Goal: Transaction & Acquisition: Purchase product/service

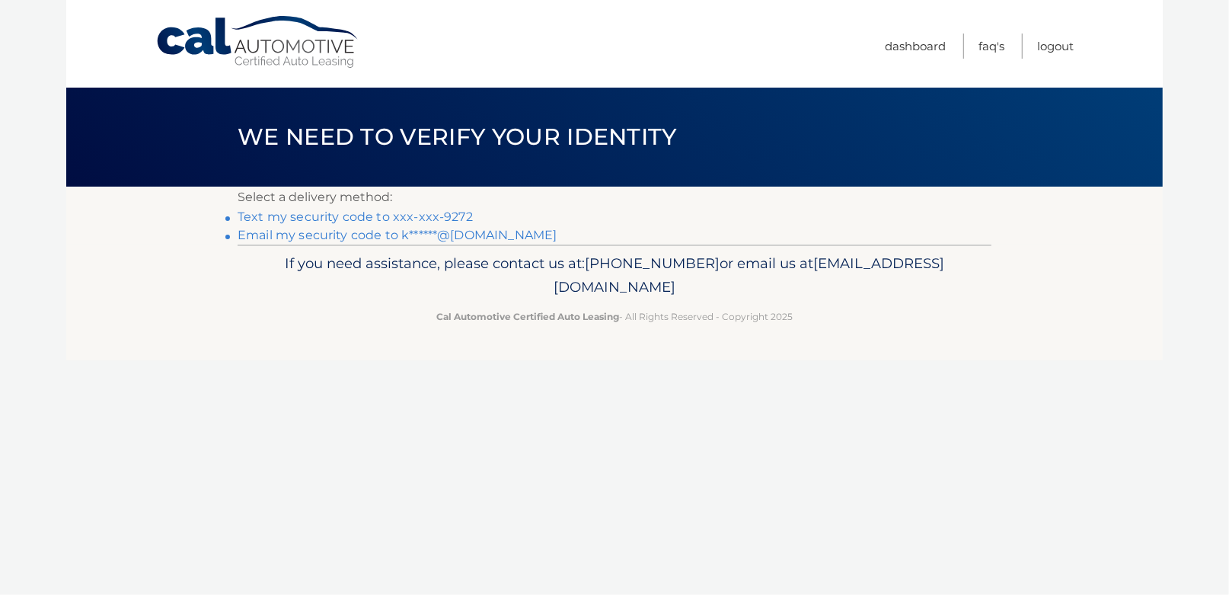
click at [415, 217] on link "Text my security code to xxx-xxx-9272" at bounding box center [355, 216] width 235 height 14
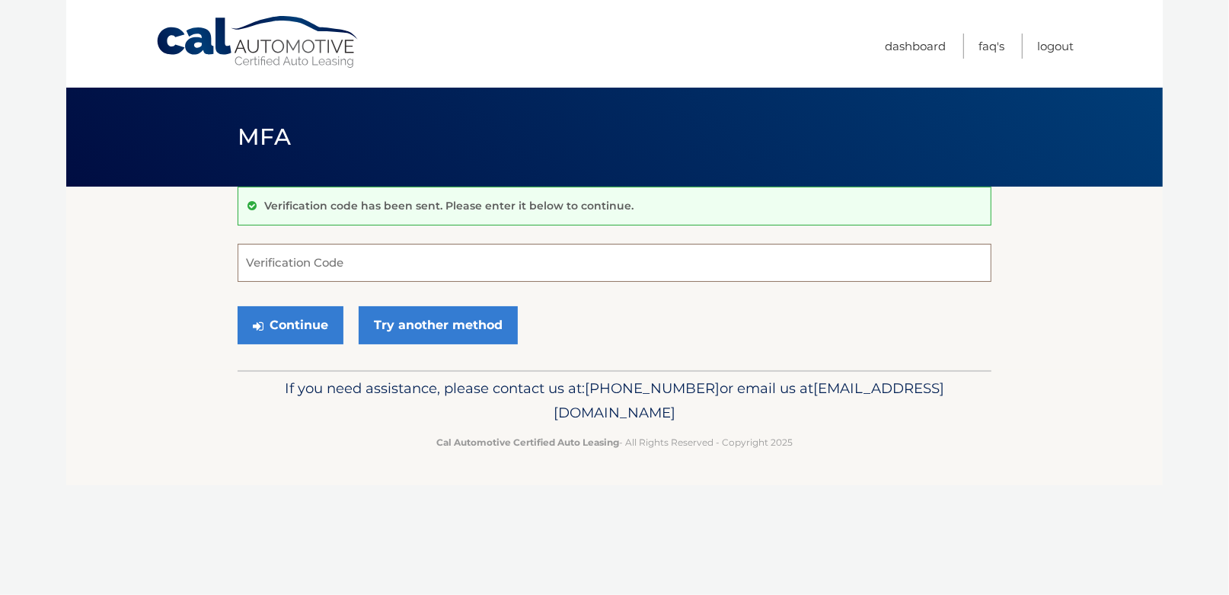
click at [317, 261] on input "Verification Code" at bounding box center [615, 263] width 754 height 38
type input "344985"
click at [270, 327] on button "Continue" at bounding box center [291, 325] width 106 height 38
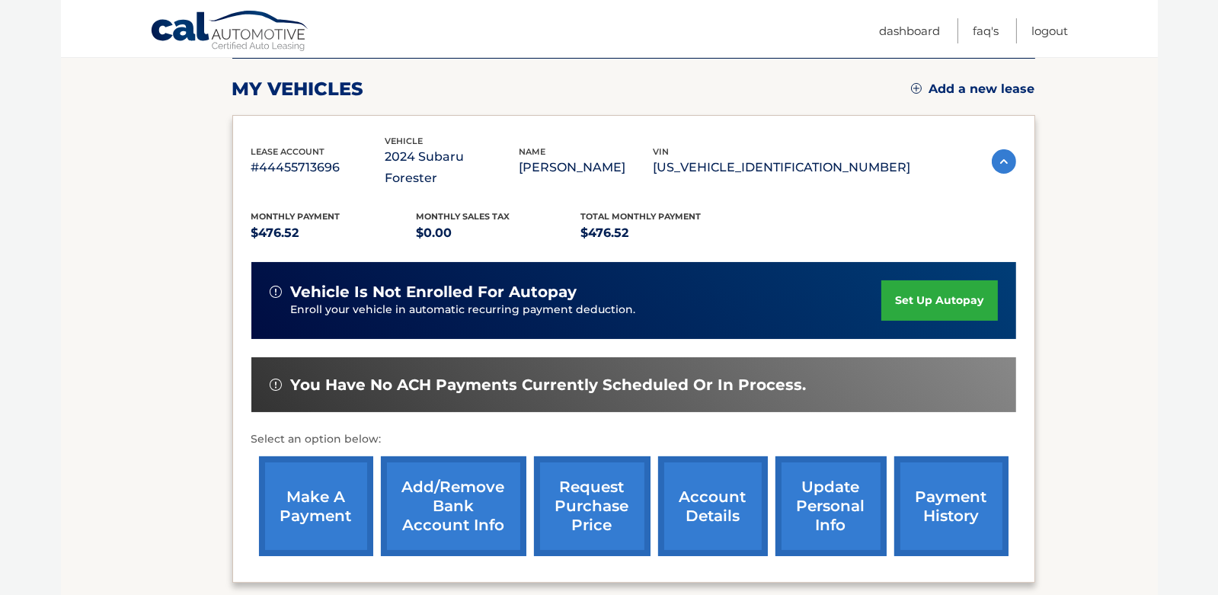
scroll to position [228, 0]
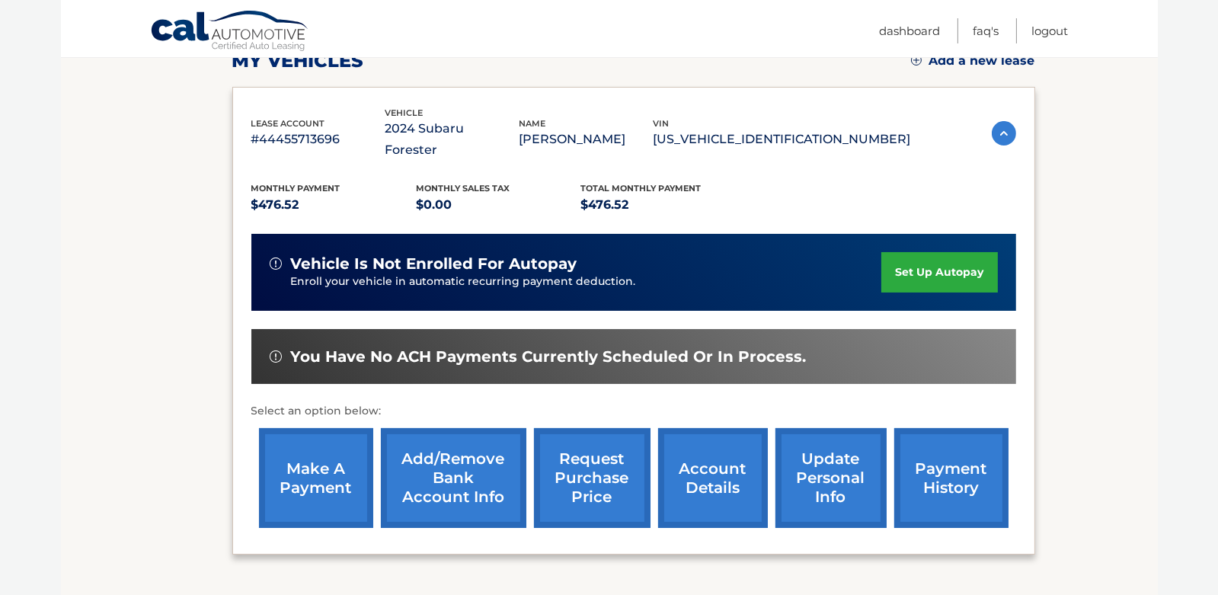
click at [311, 461] on link "make a payment" at bounding box center [316, 478] width 114 height 100
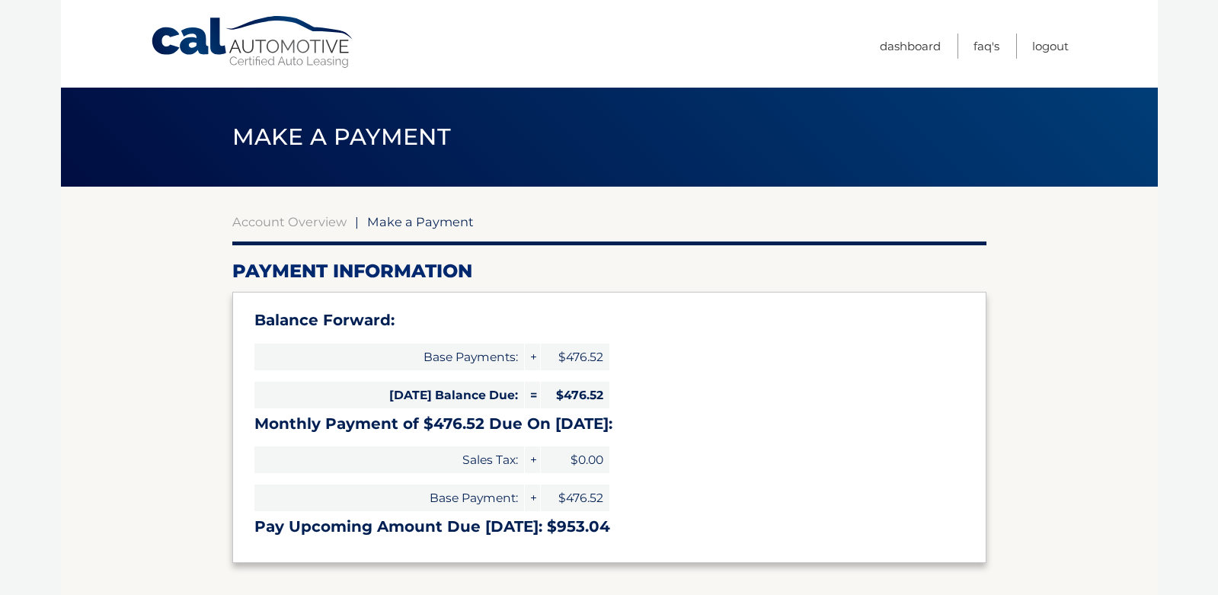
select select "ZmM4ZjYwNTctMGM2Ny00NTkyLTk0MzEtYWNjMzliOWM1Zjc3"
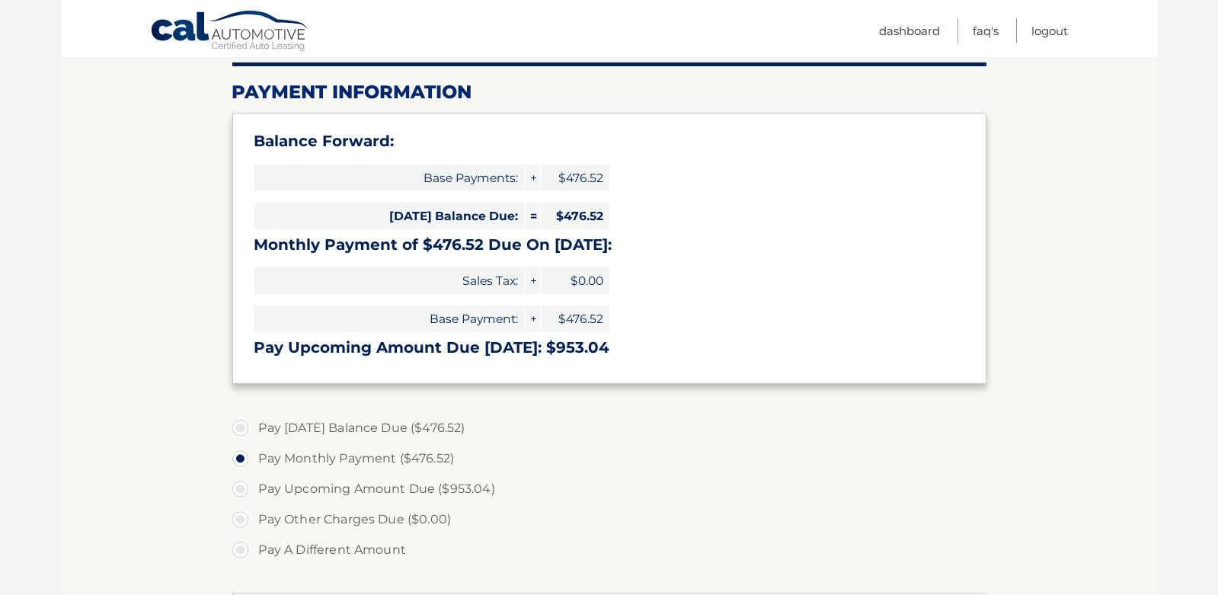
scroll to position [228, 0]
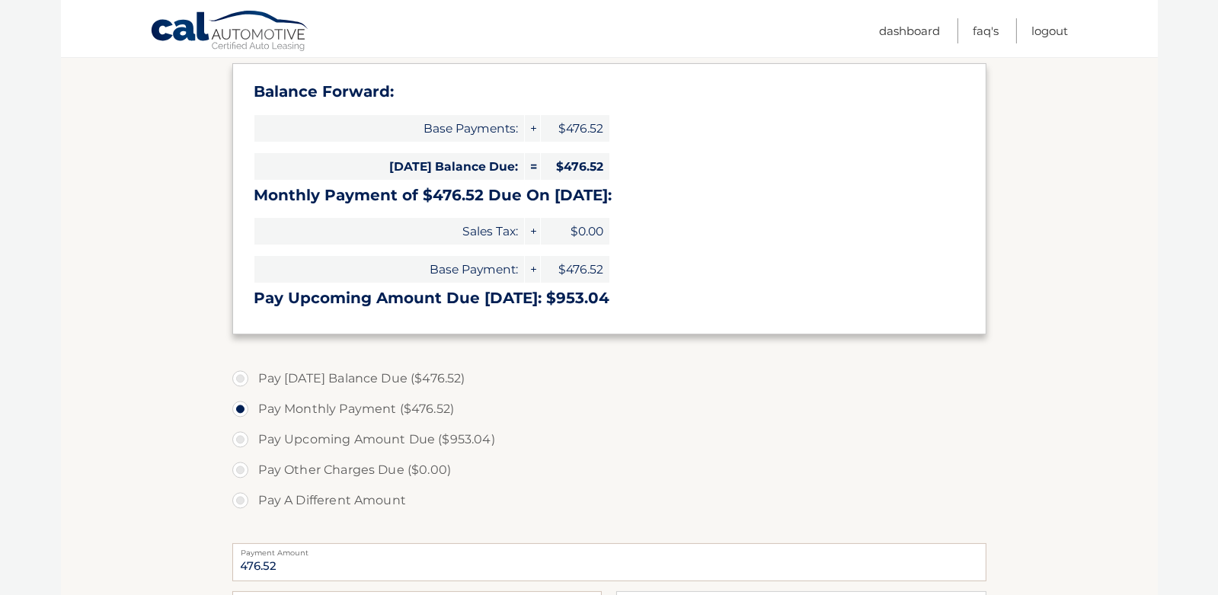
click at [244, 379] on label "Pay Today's Balance Due ($476.52)" at bounding box center [609, 378] width 754 height 30
click at [244, 379] on input "Pay Today's Balance Due ($476.52)" at bounding box center [245, 375] width 15 height 24
radio input "true"
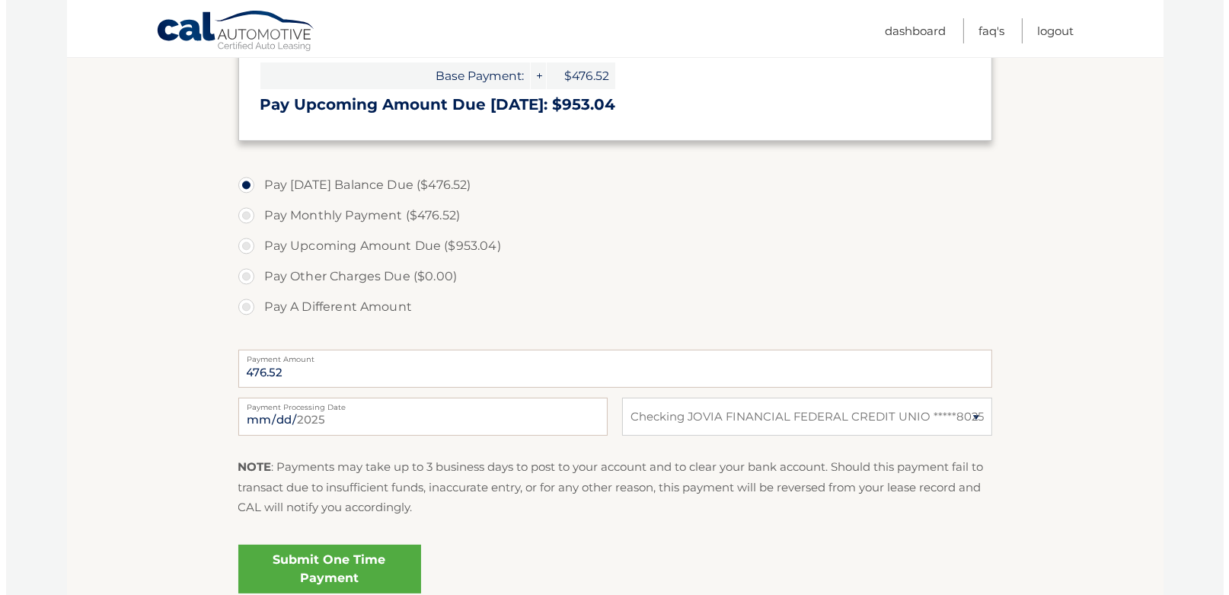
scroll to position [457, 0]
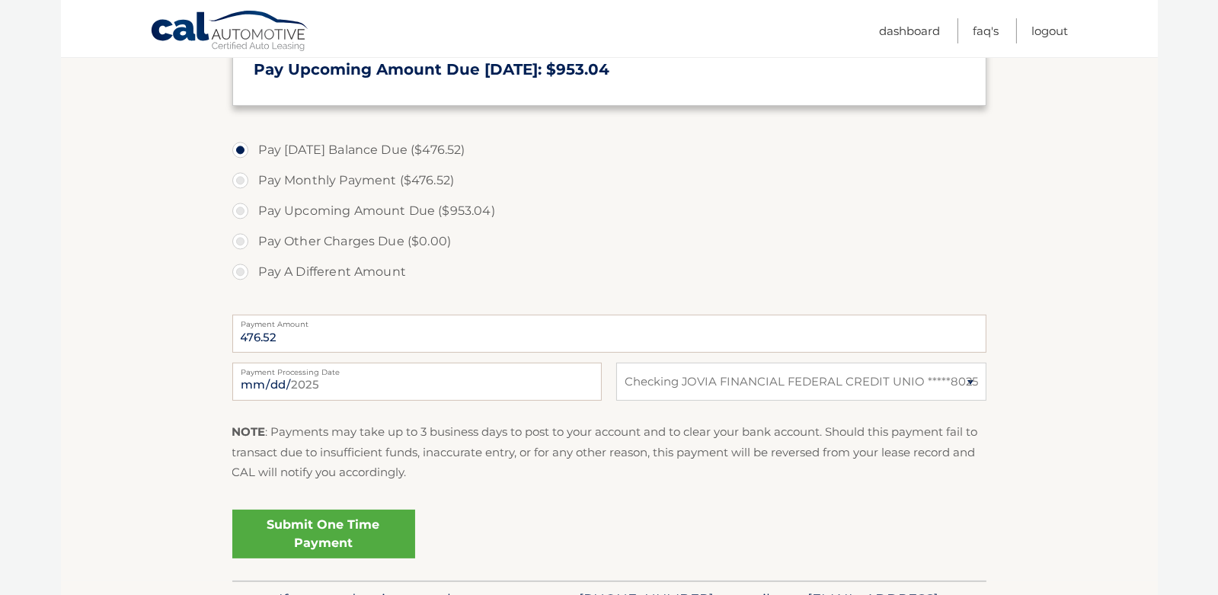
click at [326, 531] on link "Submit One Time Payment" at bounding box center [323, 533] width 183 height 49
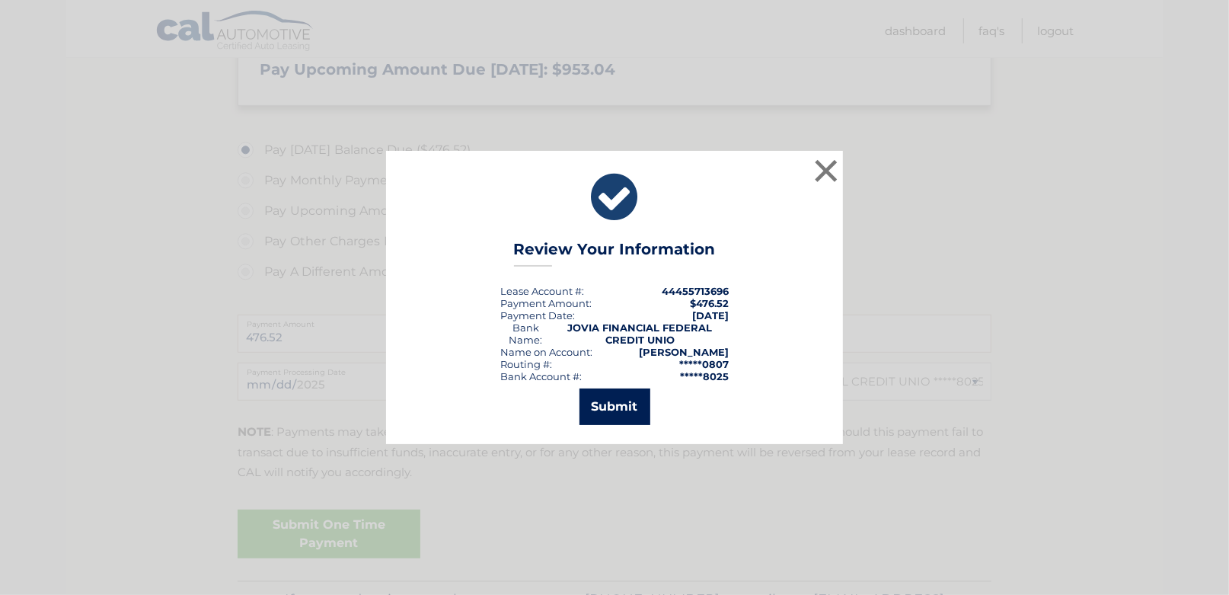
click at [610, 409] on button "Submit" at bounding box center [615, 406] width 71 height 37
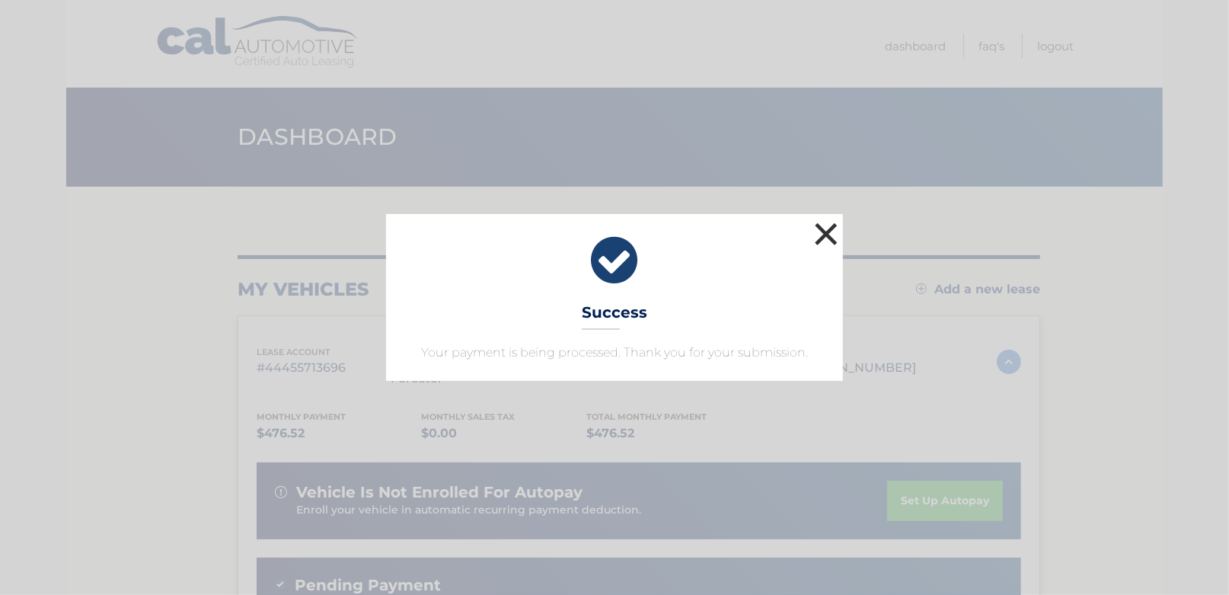
click at [825, 233] on button "×" at bounding box center [826, 234] width 30 height 30
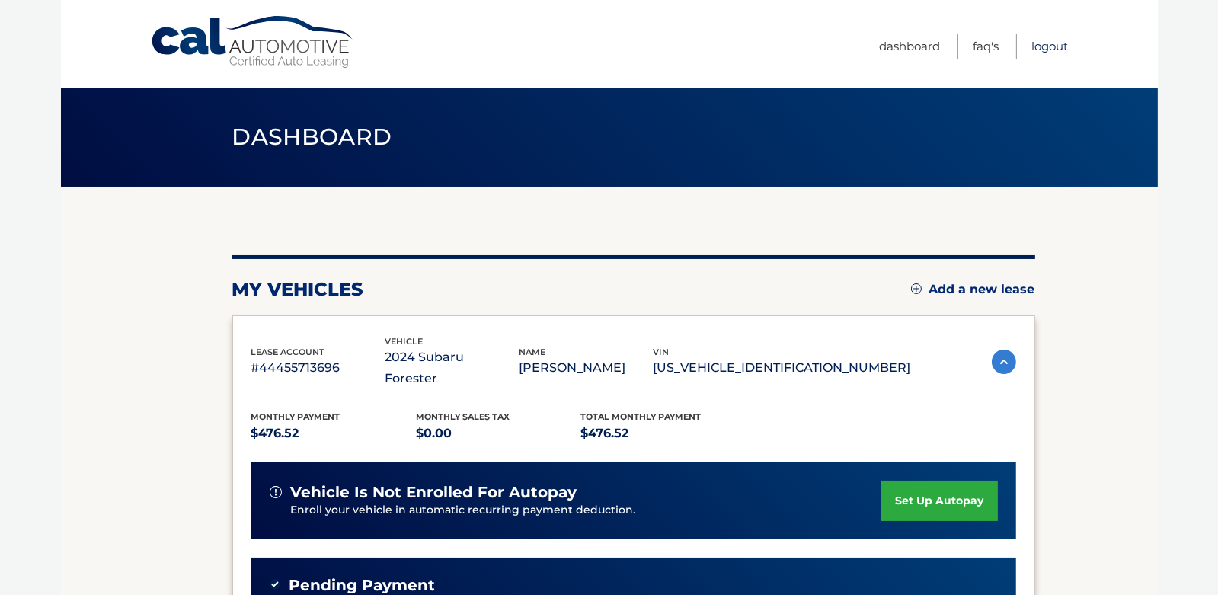
click at [1048, 47] on link "Logout" at bounding box center [1050, 46] width 37 height 25
